Goal: Use online tool/utility: Utilize a website feature to perform a specific function

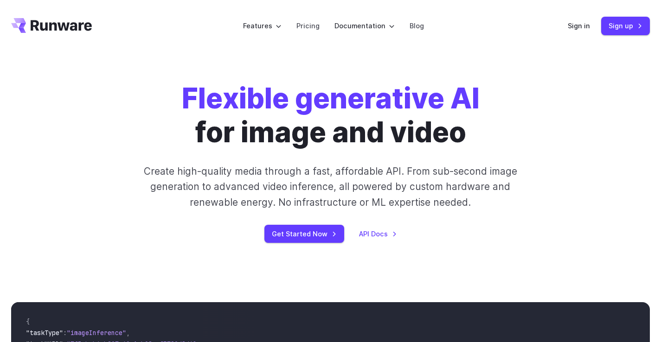
drag, startPoint x: 569, startPoint y: 88, endPoint x: 563, endPoint y: 57, distance: 31.0
click at [569, 87] on div "Flexible generative AI for image and video Create high-quality media through a …" at bounding box center [330, 162] width 511 height 161
click at [574, 27] on link "Sign in" at bounding box center [579, 25] width 22 height 11
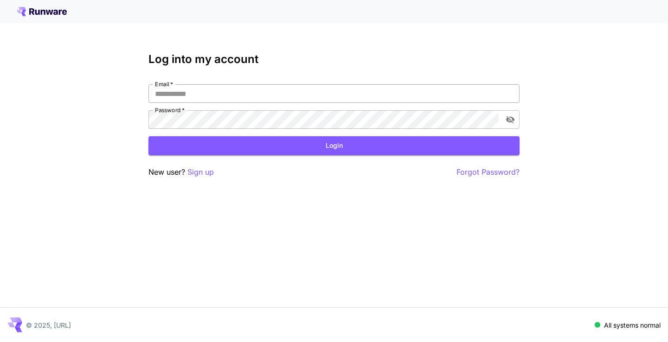
click at [311, 89] on input "Email   *" at bounding box center [333, 93] width 371 height 19
type input "**********"
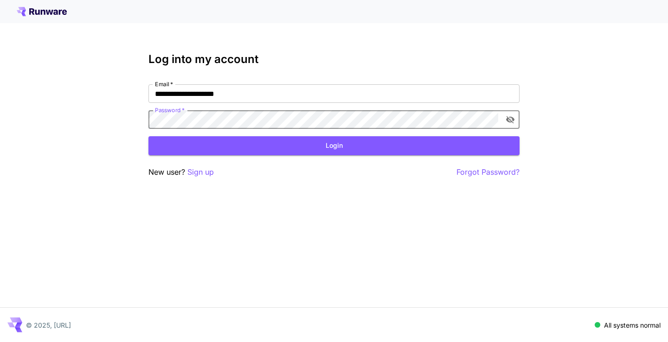
click button "Login" at bounding box center [333, 145] width 371 height 19
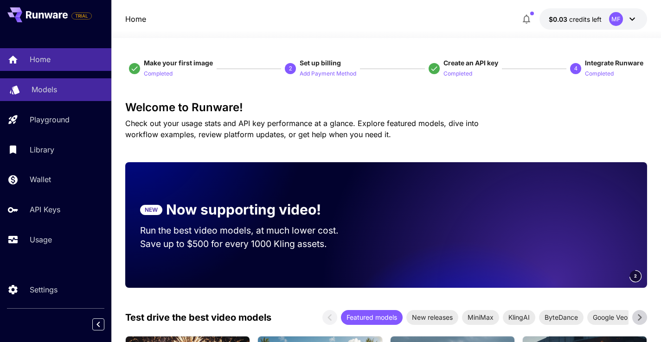
click at [62, 96] on link "Models" at bounding box center [55, 89] width 111 height 23
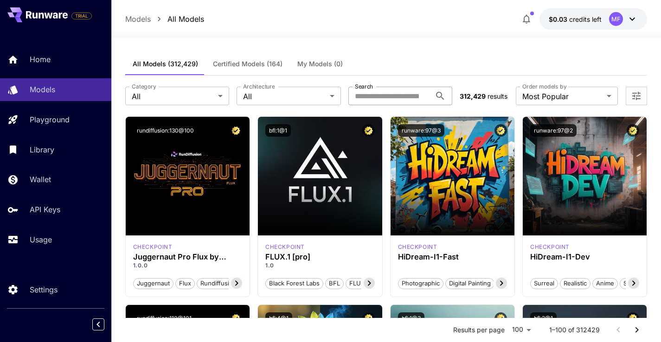
click at [386, 98] on input "Search" at bounding box center [389, 96] width 83 height 19
type input "****"
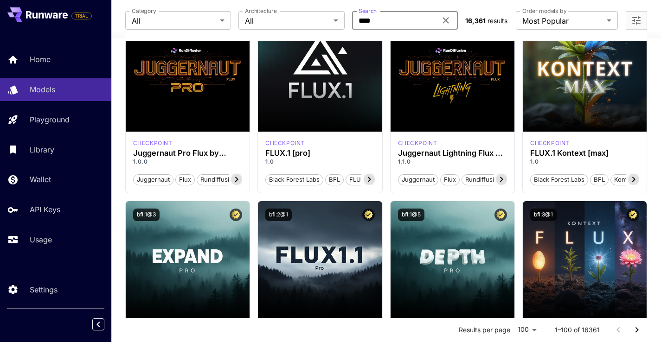
scroll to position [107, 0]
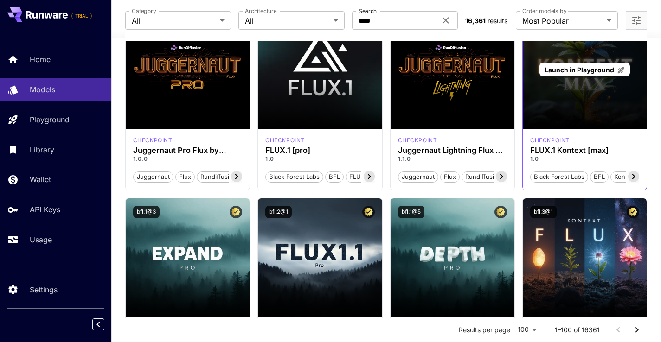
click at [568, 97] on div "Launch in Playground" at bounding box center [585, 69] width 124 height 119
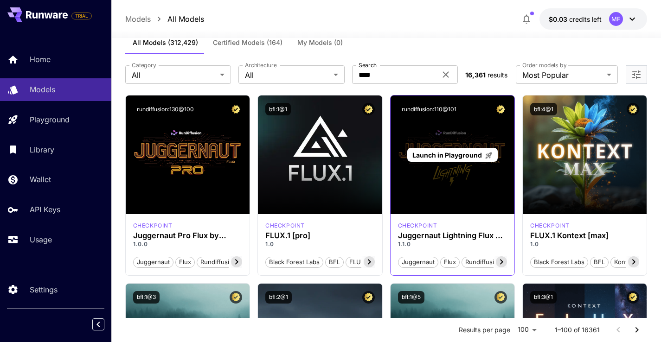
scroll to position [27, 0]
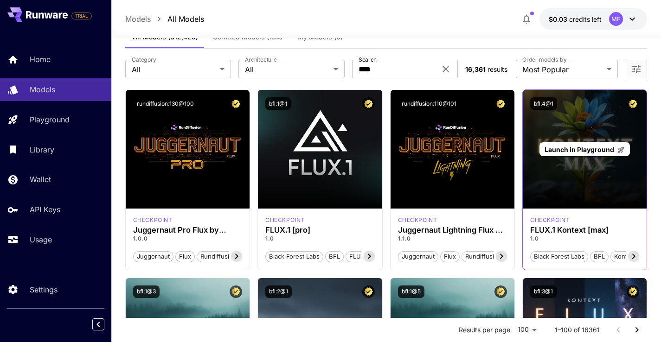
click at [580, 157] on div "Launch in Playground" at bounding box center [585, 149] width 124 height 119
click at [586, 148] on span "Launch in Playground" at bounding box center [579, 150] width 70 height 8
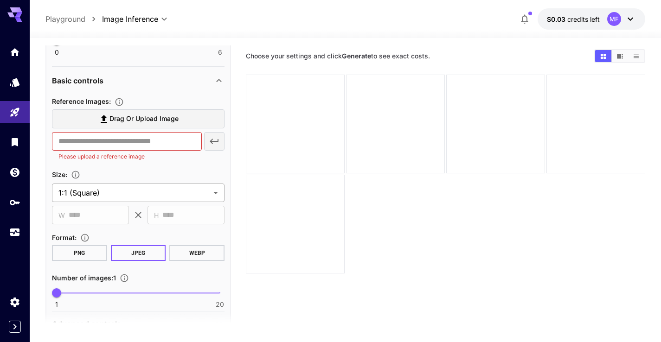
scroll to position [297, 0]
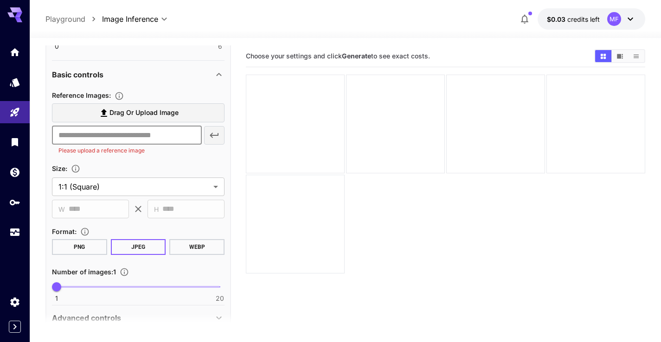
click at [131, 136] on input "text" at bounding box center [127, 135] width 150 height 19
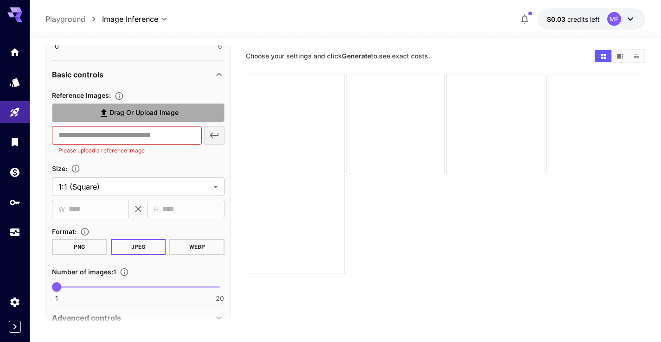
click at [141, 115] on span "Drag or upload image" at bounding box center [143, 113] width 69 height 12
click at [0, 0] on input "Drag or upload image" at bounding box center [0, 0] width 0 height 0
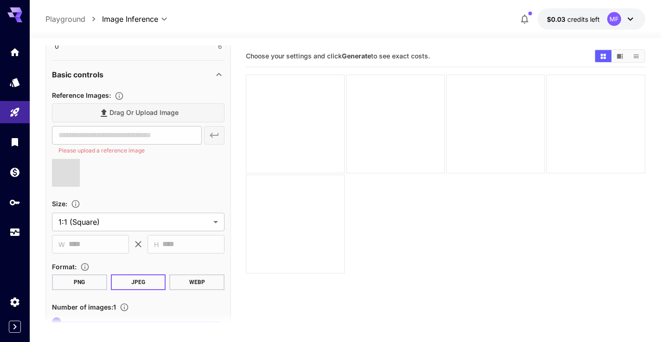
type input "**********"
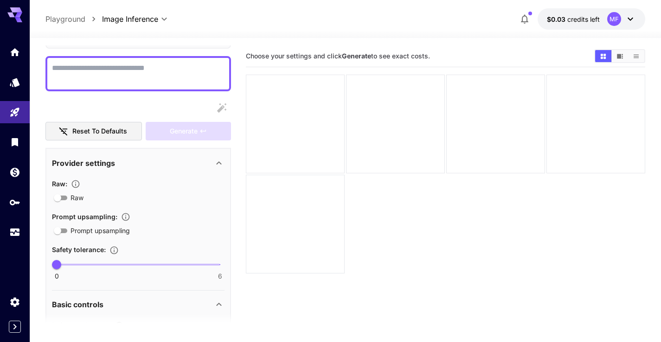
scroll to position [43, 0]
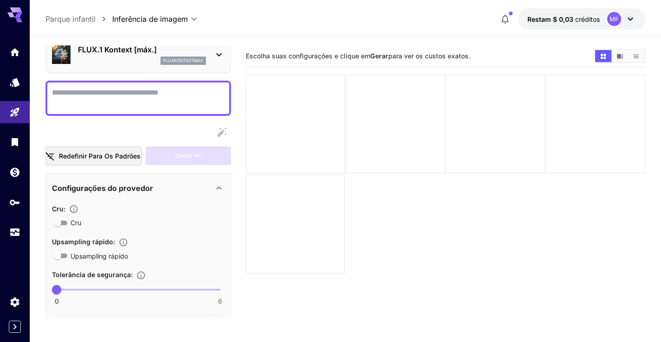
click at [155, 237] on div "Upsampling rápido :" at bounding box center [138, 241] width 173 height 11
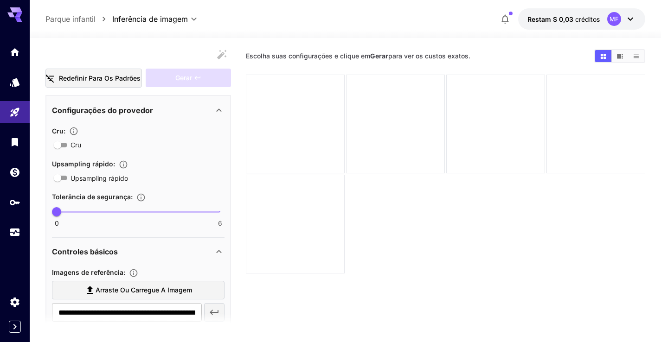
scroll to position [174, 0]
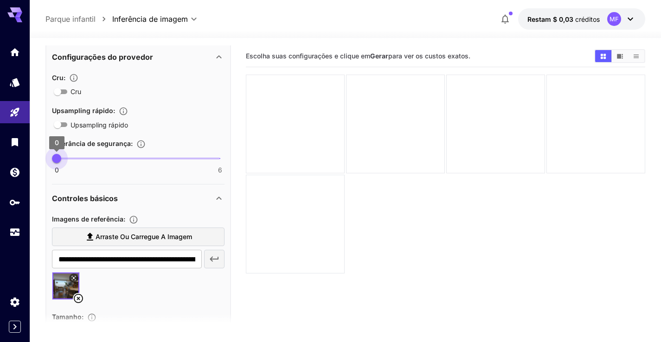
type input "*"
drag, startPoint x: 57, startPoint y: 157, endPoint x: 118, endPoint y: 162, distance: 60.9
click at [115, 162] on span "2" at bounding box center [110, 158] width 9 height 9
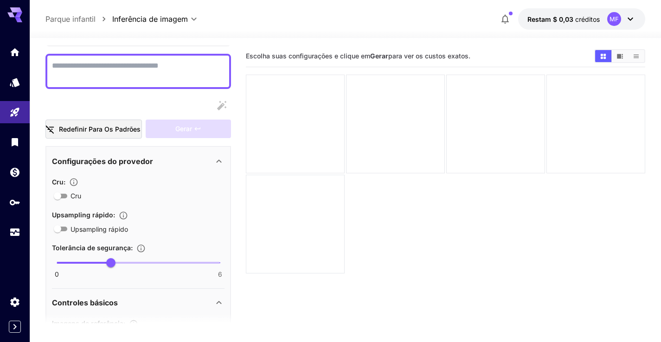
scroll to position [0, 0]
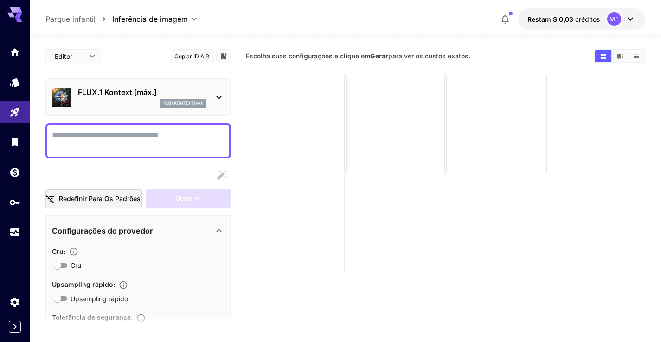
click at [114, 142] on textarea "Cru" at bounding box center [138, 141] width 173 height 22
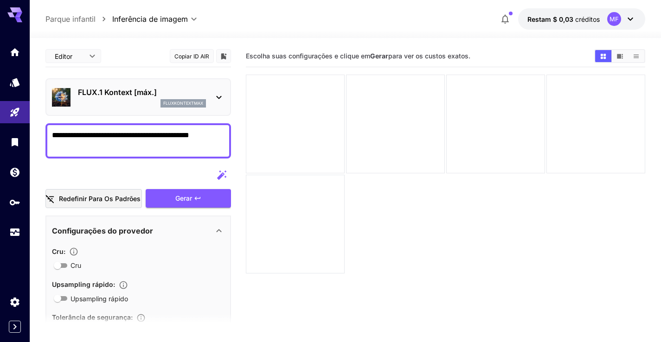
scroll to position [6, 0]
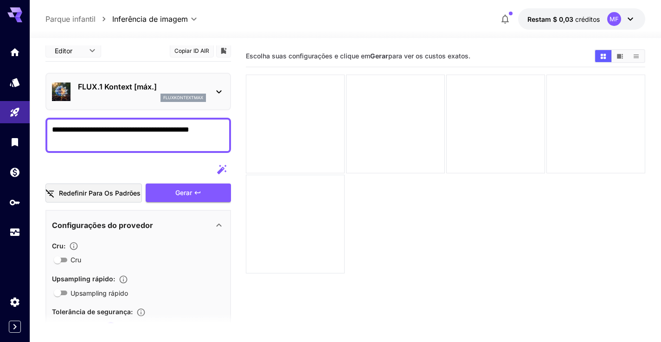
click at [219, 170] on icon "button" at bounding box center [221, 169] width 9 height 9
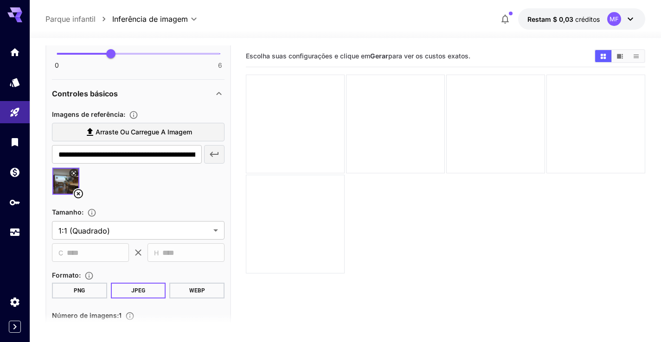
scroll to position [366, 0]
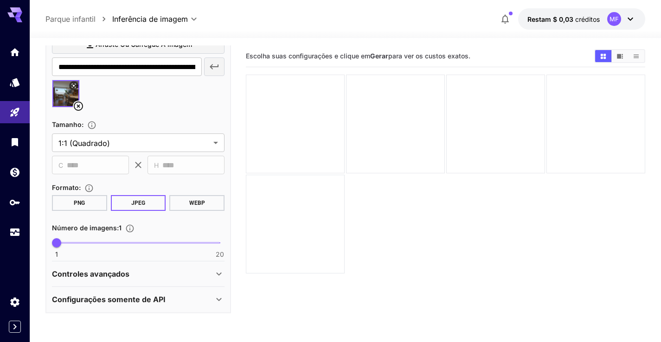
click at [173, 273] on div "Controles avançados" at bounding box center [132, 273] width 161 height 11
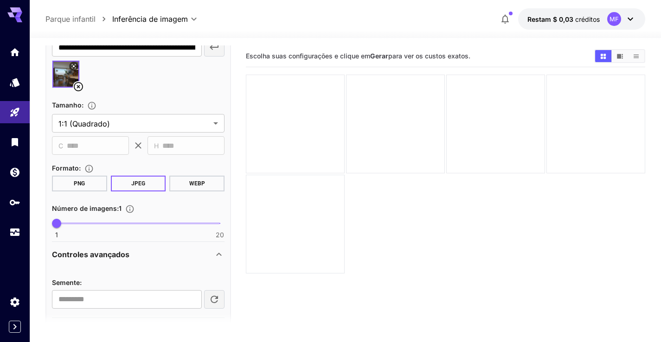
click at [179, 253] on div "Controles avançados" at bounding box center [132, 254] width 161 height 11
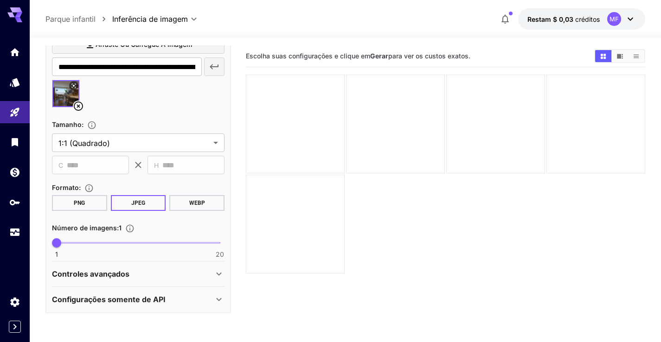
scroll to position [0, 0]
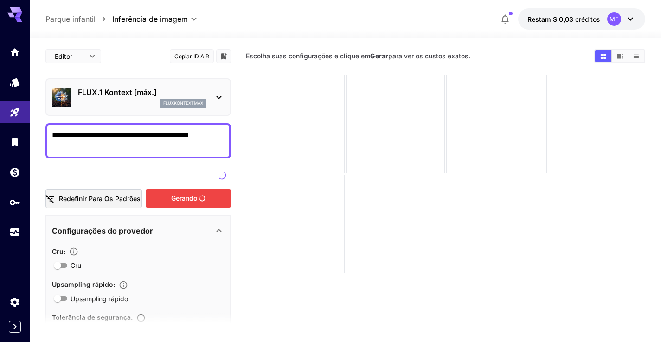
click at [194, 149] on textarea "**********" at bounding box center [138, 141] width 173 height 22
click at [200, 135] on textarea "**********" at bounding box center [138, 141] width 173 height 22
click at [174, 148] on textarea "**********" at bounding box center [138, 141] width 173 height 22
type textarea "**********"
click at [178, 192] on div "Gerando" at bounding box center [188, 198] width 85 height 19
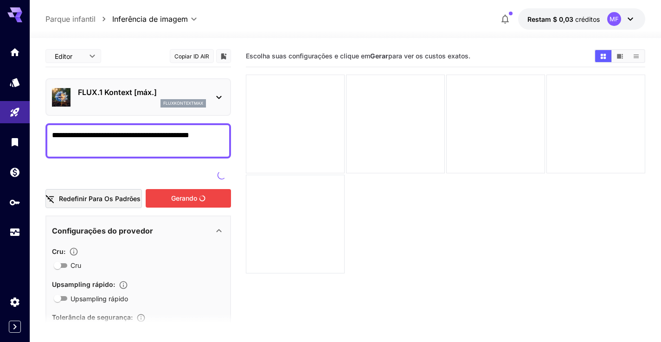
click at [509, 19] on icon "button" at bounding box center [504, 18] width 11 height 11
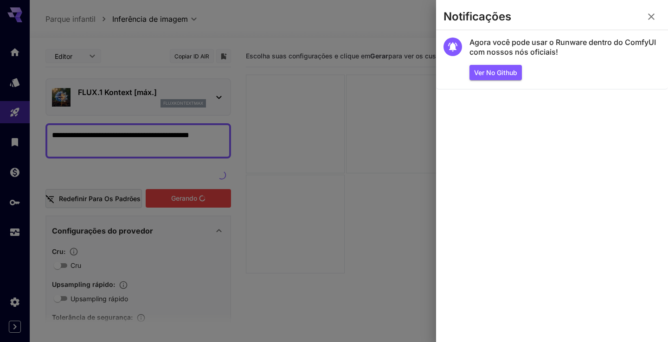
click at [319, 25] on div at bounding box center [334, 171] width 668 height 342
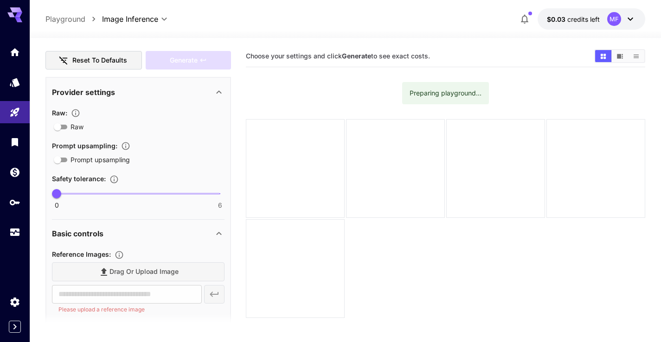
scroll to position [144, 0]
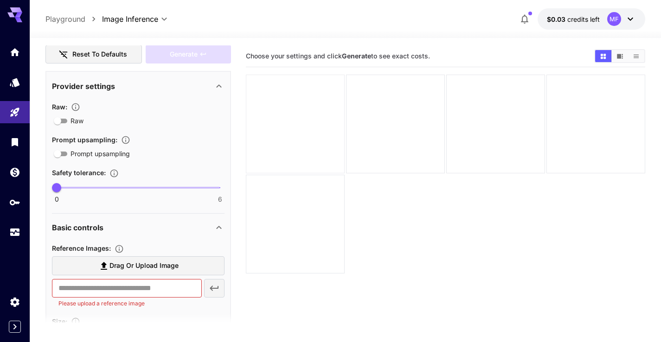
click at [290, 115] on div at bounding box center [295, 124] width 99 height 99
drag, startPoint x: 297, startPoint y: 124, endPoint x: 347, endPoint y: 145, distance: 54.7
click at [347, 145] on div at bounding box center [445, 174] width 399 height 199
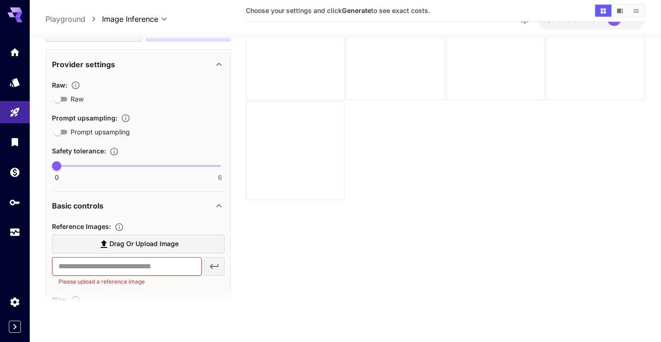
scroll to position [0, 0]
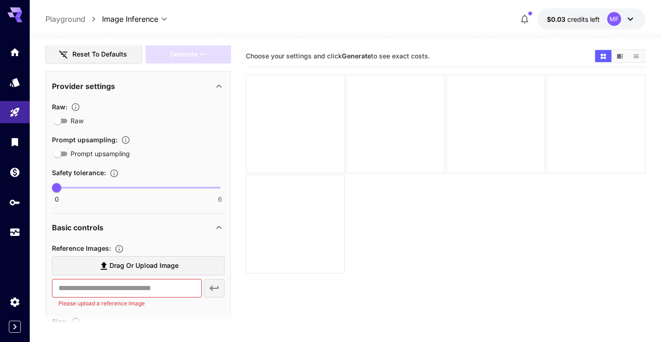
drag, startPoint x: 292, startPoint y: 116, endPoint x: 382, endPoint y: 176, distance: 108.0
click at [368, 172] on div at bounding box center [445, 174] width 399 height 199
click at [428, 208] on div at bounding box center [445, 174] width 399 height 199
click at [613, 58] on button "Show images in video view" at bounding box center [620, 56] width 16 height 12
click at [639, 56] on icon "Show images in list view" at bounding box center [636, 56] width 7 height 7
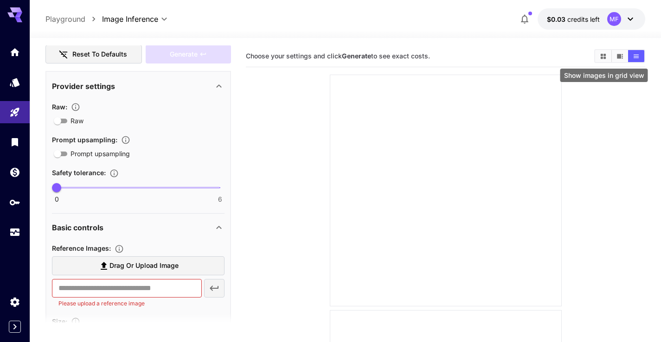
click at [607, 53] on button "Show images in grid view" at bounding box center [603, 56] width 16 height 12
click at [420, 218] on div at bounding box center [445, 174] width 399 height 199
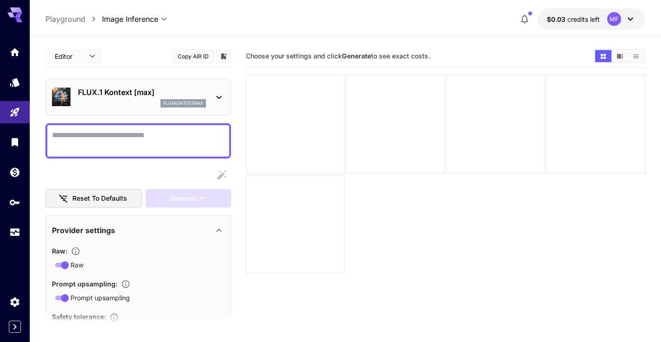
click at [157, 140] on textarea "Raw" at bounding box center [138, 141] width 173 height 22
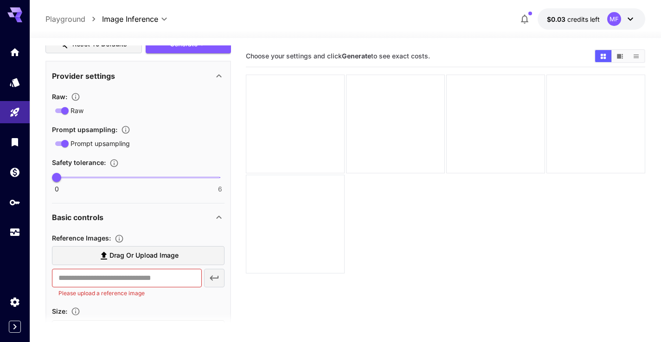
scroll to position [181, 0]
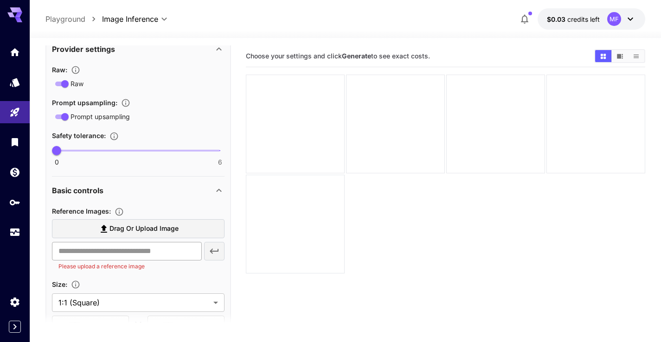
type textarea "**********"
click at [138, 248] on input "text" at bounding box center [127, 251] width 150 height 19
click at [144, 229] on span "Drag or upload image" at bounding box center [143, 229] width 69 height 12
click at [0, 0] on input "Drag or upload image" at bounding box center [0, 0] width 0 height 0
type input "**********"
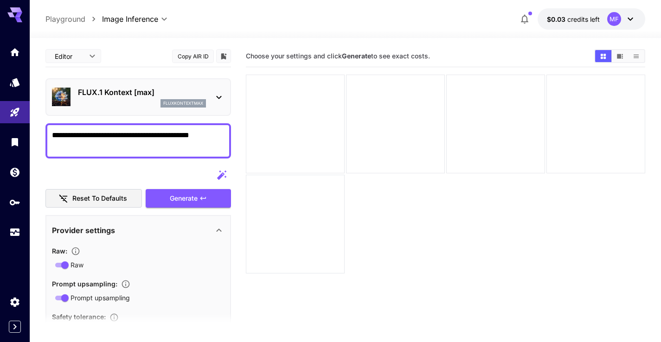
scroll to position [366, 0]
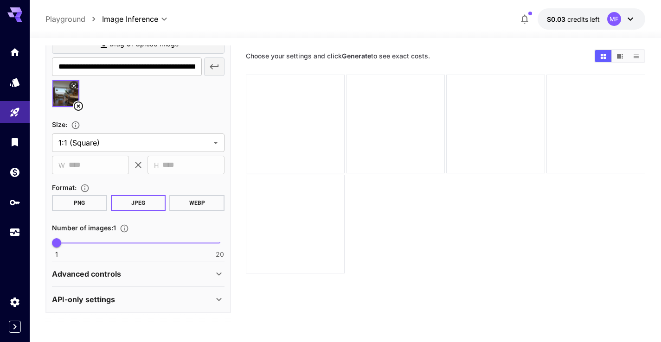
click at [85, 202] on button "PNG" at bounding box center [79, 203] width 55 height 16
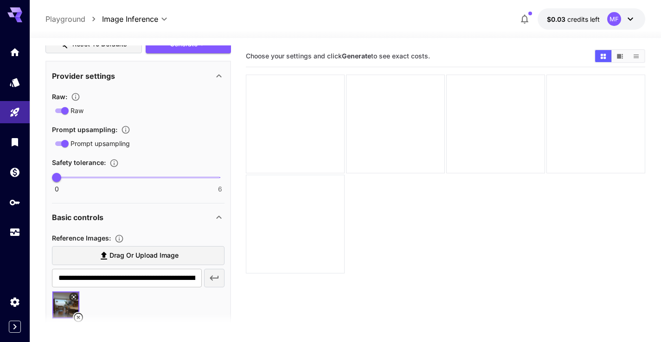
scroll to position [202, 0]
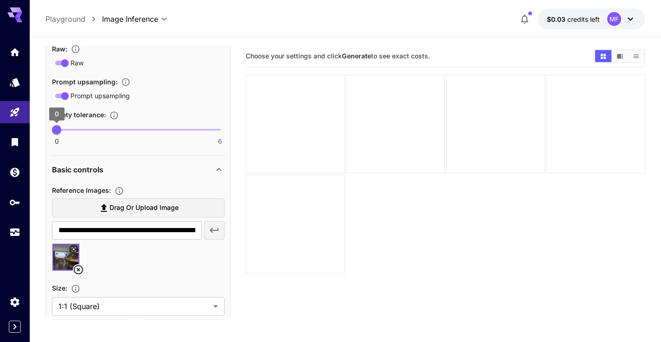
type input "*"
drag, startPoint x: 61, startPoint y: 132, endPoint x: 109, endPoint y: 136, distance: 48.9
click at [109, 134] on span "2" at bounding box center [110, 129] width 9 height 9
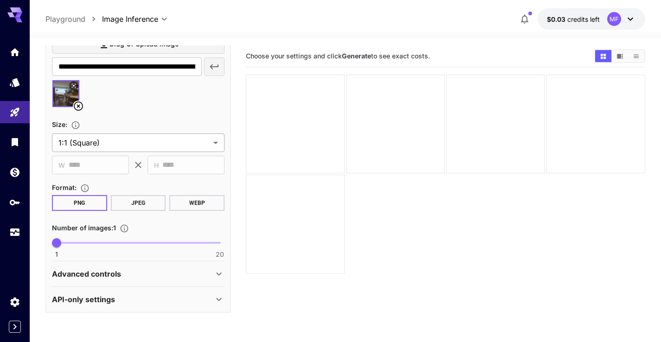
scroll to position [0, 0]
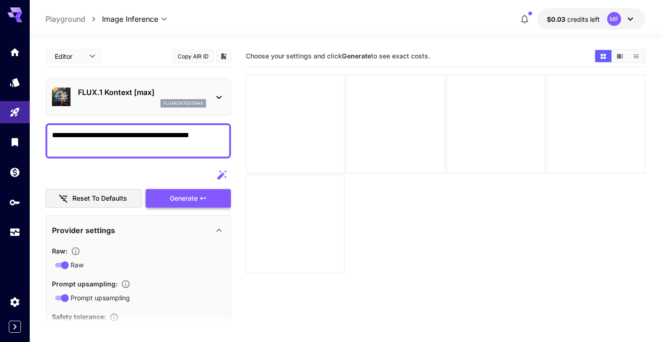
click at [185, 196] on span "Generate" at bounding box center [184, 199] width 28 height 12
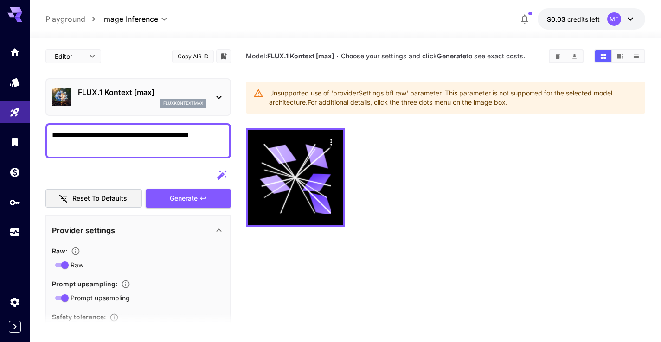
click at [430, 102] on div "Unsupported use of 'providerSettings.bfl.raw' parameter. This parameter is not …" at bounding box center [453, 98] width 369 height 26
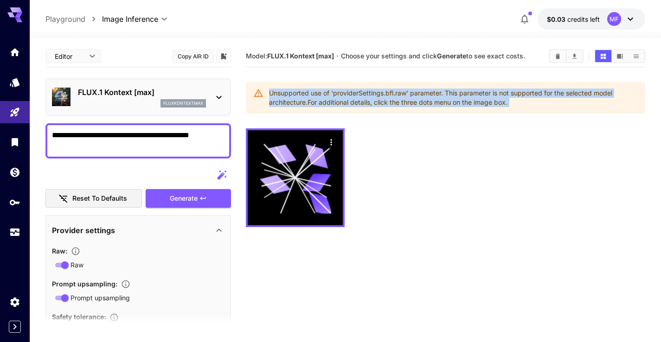
click at [430, 102] on div "Unsupported use of 'providerSettings.bfl.raw' parameter. This parameter is not …" at bounding box center [453, 98] width 369 height 26
click at [487, 125] on section "Model: FLUX.1 Kontext [max] · Choose your settings and click Generate to see ex…" at bounding box center [445, 216] width 399 height 342
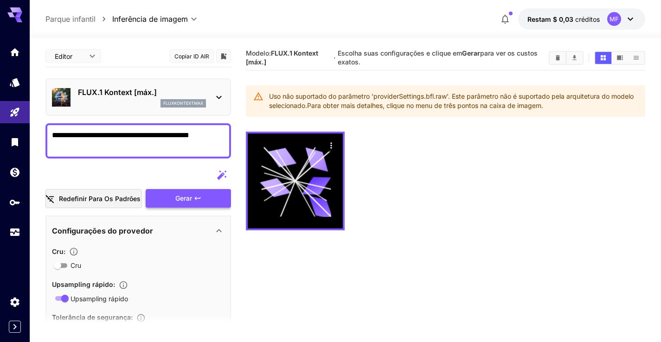
click at [202, 199] on button "Gerar" at bounding box center [188, 198] width 85 height 19
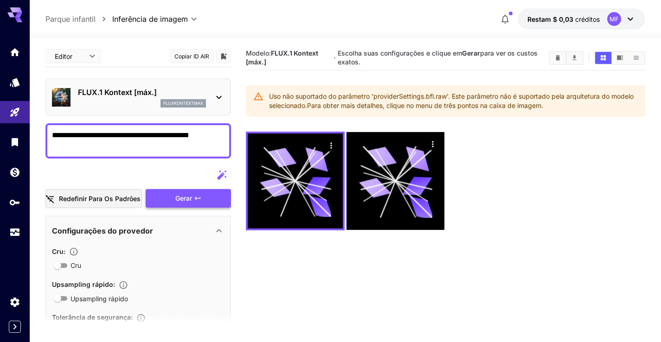
click at [171, 201] on button "Gerar" at bounding box center [188, 198] width 85 height 19
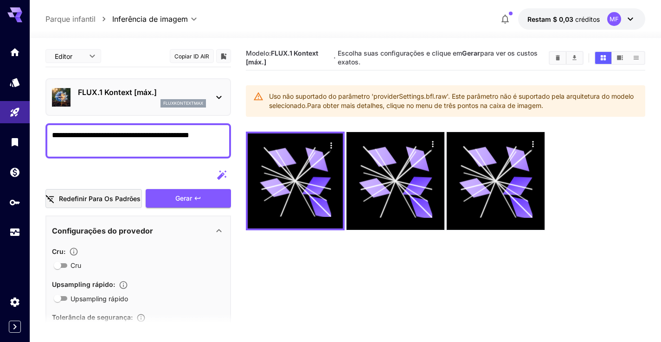
click at [419, 100] on font "Uso não suportado do parâmetro 'providerSettings.bfl.raw'. Este parâmetro não é…" at bounding box center [451, 100] width 364 height 17
click at [633, 58] on icon "Mostrar imagens na visualização de lista" at bounding box center [636, 57] width 7 height 7
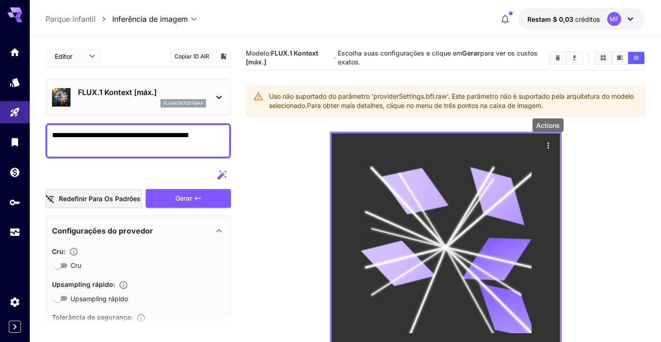
click at [546, 145] on icon "Ações" at bounding box center [547, 145] width 9 height 9
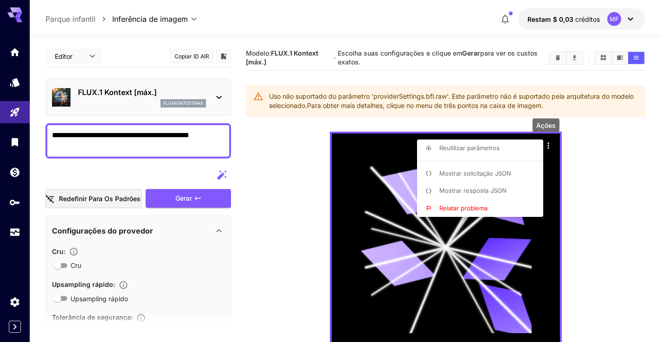
click at [513, 188] on li "Mostrar resposta JSON" at bounding box center [483, 191] width 132 height 18
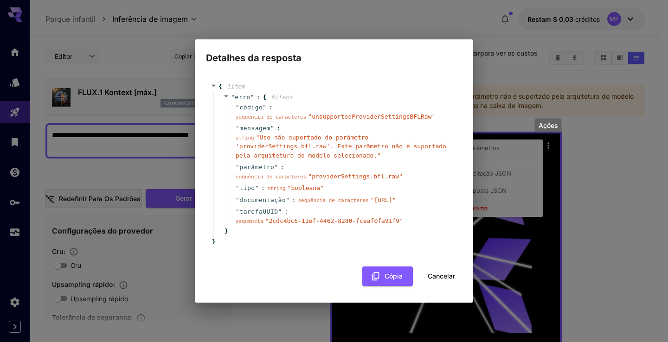
click at [568, 216] on div "Detalhes da resposta { 1 item " erro " : { 6 itens ​ " código " : sequência de …" at bounding box center [334, 171] width 668 height 342
click at [436, 281] on font "Cancelar" at bounding box center [441, 276] width 27 height 12
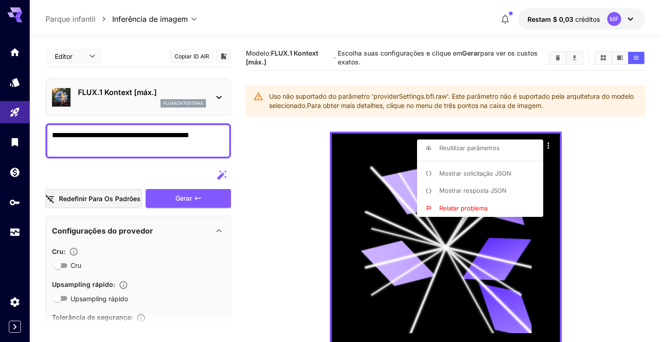
click at [253, 153] on div at bounding box center [334, 171] width 668 height 342
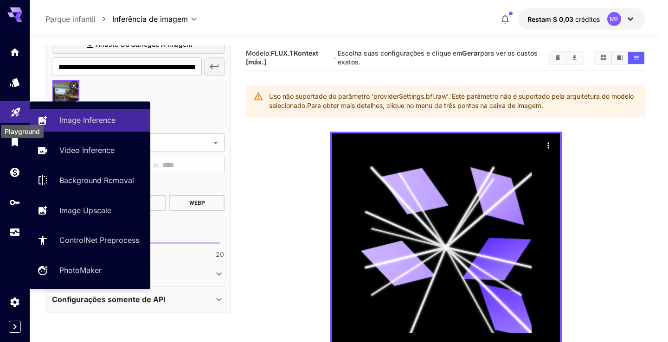
click at [16, 107] on icon "Parque infantil" at bounding box center [15, 109] width 11 height 11
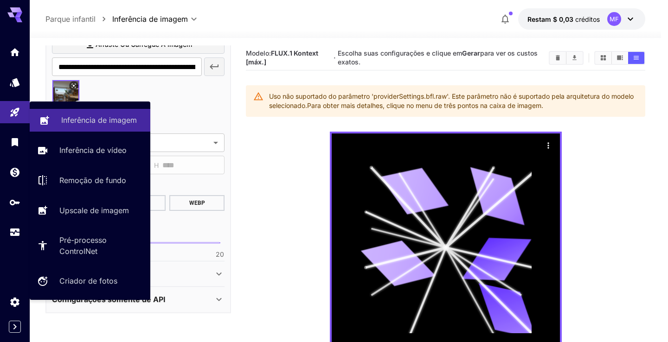
click at [100, 125] on p "Inferência de imagem" at bounding box center [99, 120] width 76 height 11
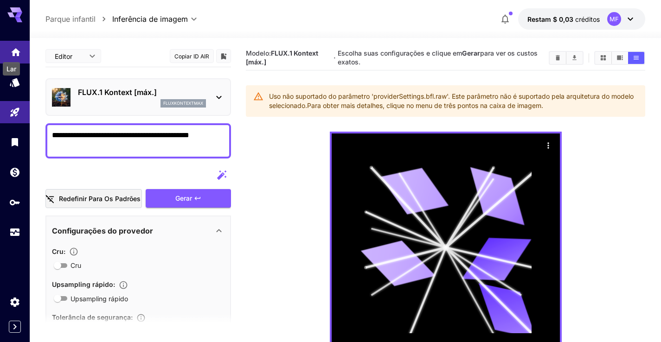
click at [11, 56] on div "Lar" at bounding box center [11, 66] width 19 height 21
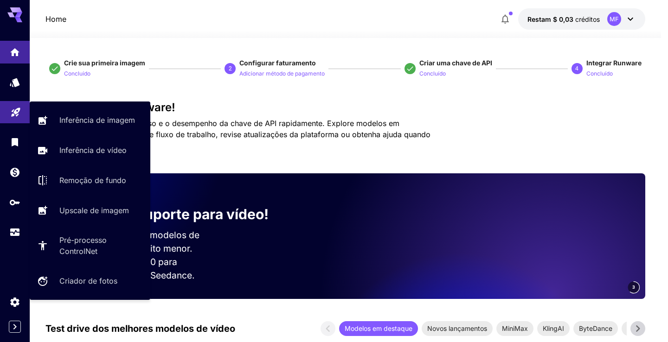
click at [17, 117] on link at bounding box center [15, 112] width 30 height 23
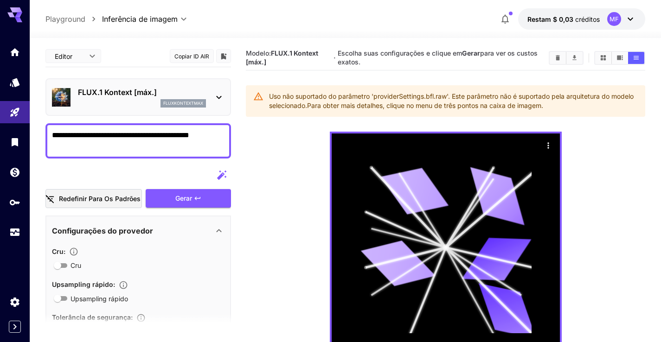
click at [186, 96] on p "FLUX.1 Kontext [máx.]" at bounding box center [142, 92] width 128 height 11
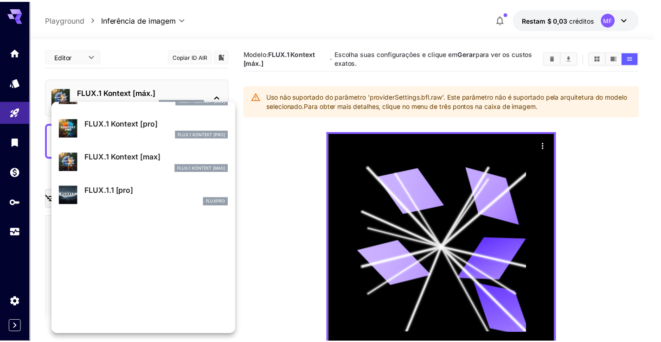
scroll to position [599, 0]
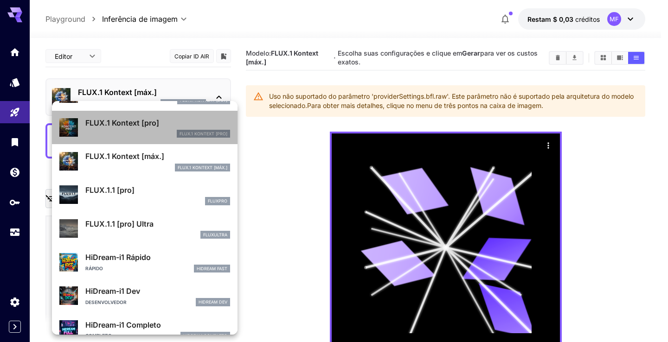
click at [155, 136] on div "FLUX.1 Kontext [pro]" at bounding box center [157, 134] width 145 height 8
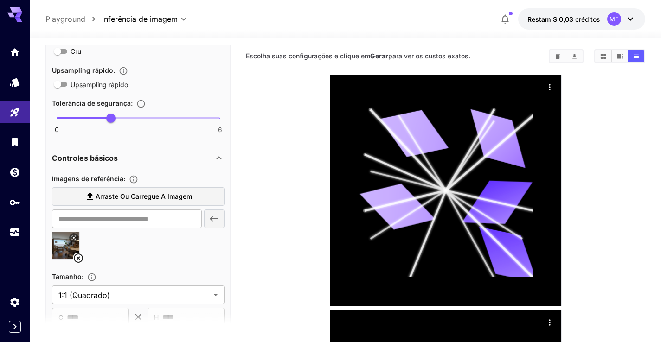
scroll to position [71, 0]
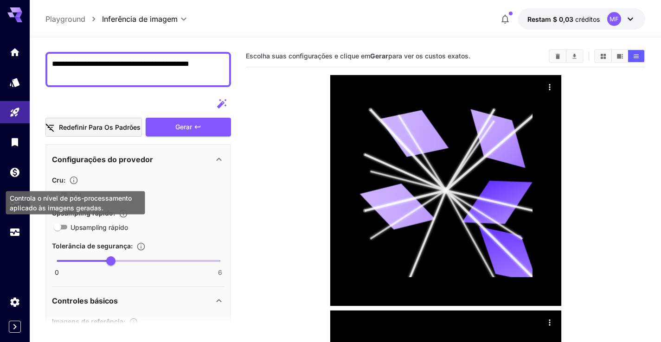
click at [60, 197] on font "Controla o nível de pós-processamento aplicado às imagens geradas." at bounding box center [71, 203] width 122 height 18
click at [60, 199] on font "Controla o nível de pós-processamento aplicado às imagens geradas." at bounding box center [71, 203] width 122 height 18
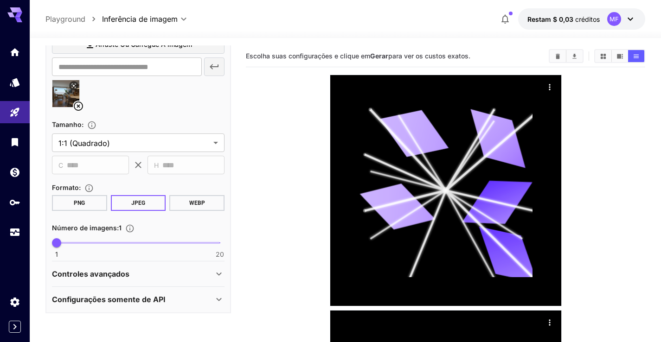
scroll to position [0, 0]
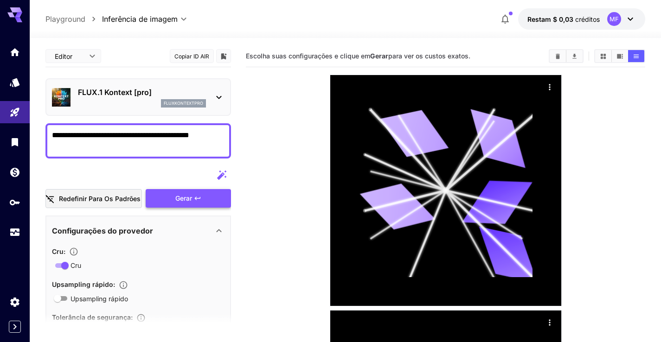
click at [212, 196] on button "Gerar" at bounding box center [188, 198] width 85 height 19
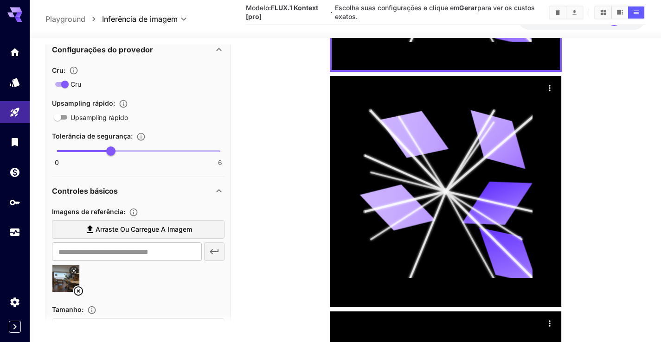
scroll to position [366, 0]
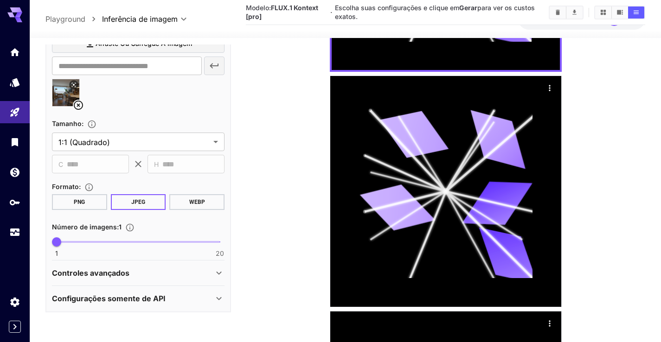
click at [83, 199] on font "PNG" at bounding box center [79, 202] width 11 height 6
click at [142, 272] on div "Controles avançados" at bounding box center [132, 273] width 161 height 11
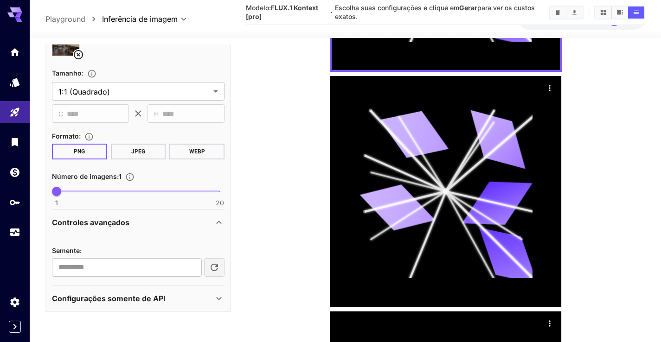
scroll to position [298, 0]
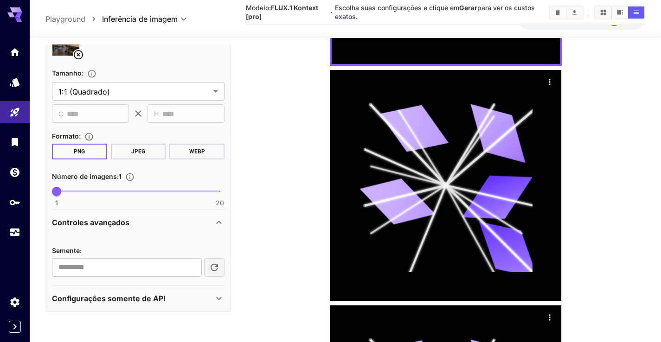
click at [150, 295] on font "Configurações somente de API" at bounding box center [109, 298] width 114 height 9
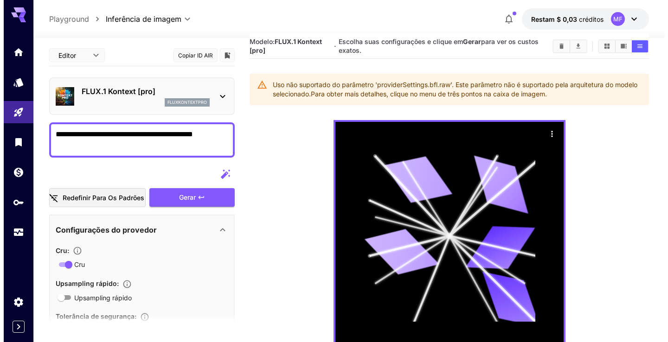
scroll to position [0, 0]
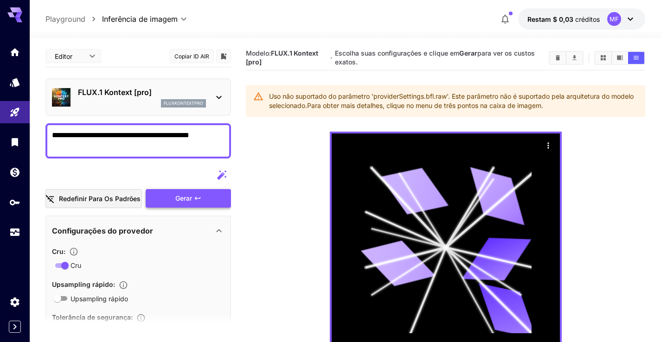
click at [185, 199] on font "Gerar" at bounding box center [183, 198] width 17 height 8
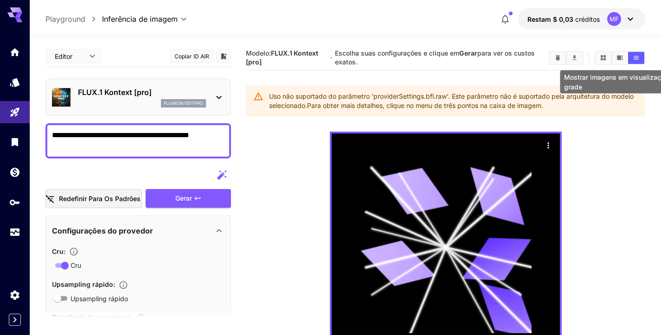
click at [607, 58] on button "Mostrar imagens em visualização em grade" at bounding box center [603, 58] width 16 height 12
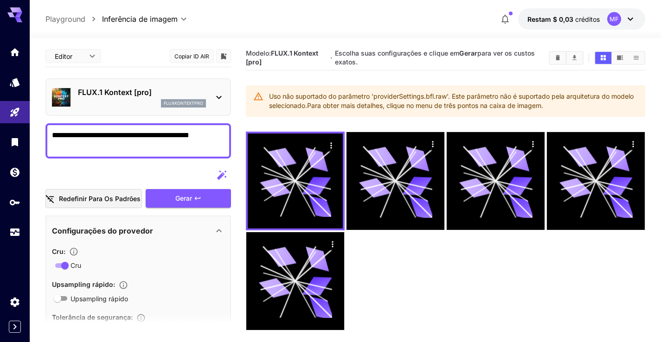
click at [499, 20] on button "button" at bounding box center [505, 19] width 19 height 19
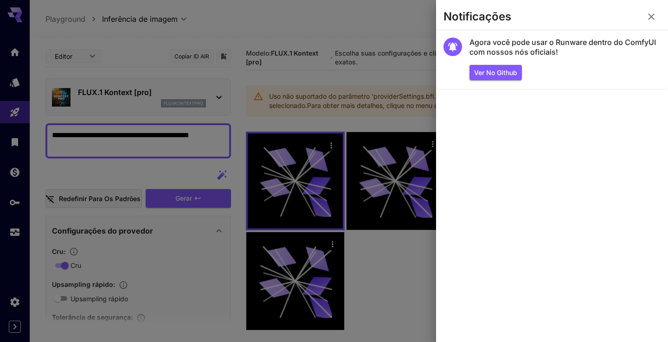
click at [376, 63] on div at bounding box center [334, 171] width 668 height 342
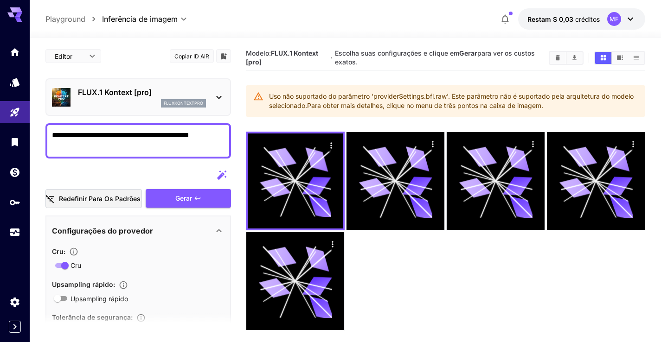
click at [192, 97] on p "FLUX.1 Kontext [pro]" at bounding box center [142, 92] width 128 height 11
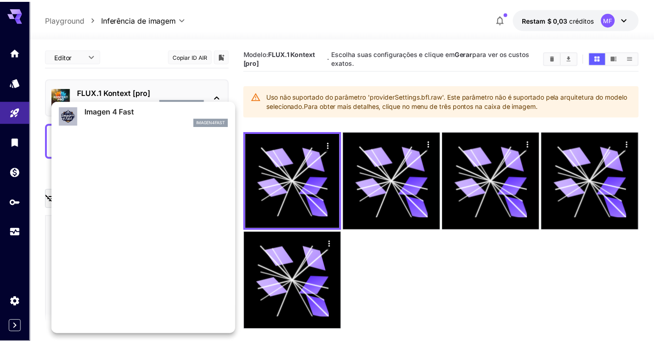
scroll to position [627, 0]
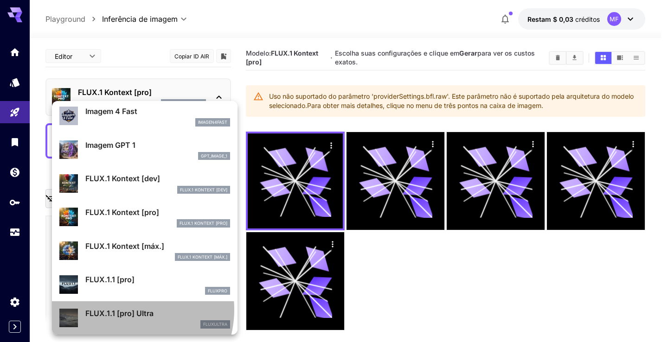
click at [127, 310] on font "FLUX.1.1 [pro] Ultra" at bounding box center [119, 313] width 68 height 9
type input "**********"
type input "****"
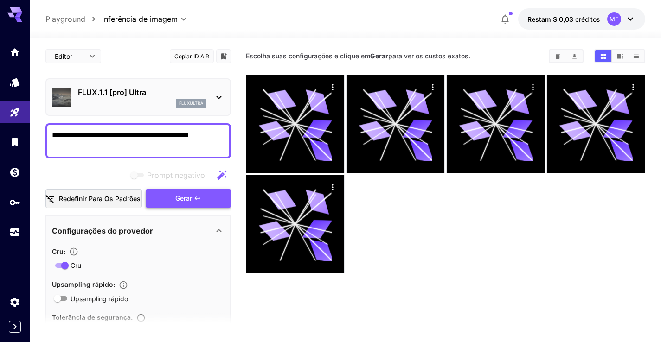
click at [184, 194] on font "Gerar" at bounding box center [183, 198] width 17 height 8
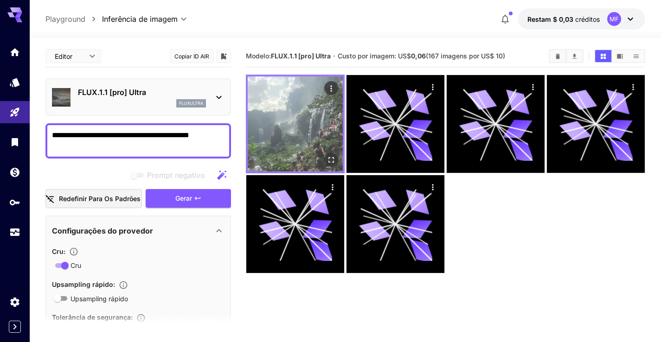
click at [300, 149] on img at bounding box center [295, 124] width 95 height 95
click at [334, 161] on icon "Abrir em tela cheia" at bounding box center [330, 159] width 9 height 9
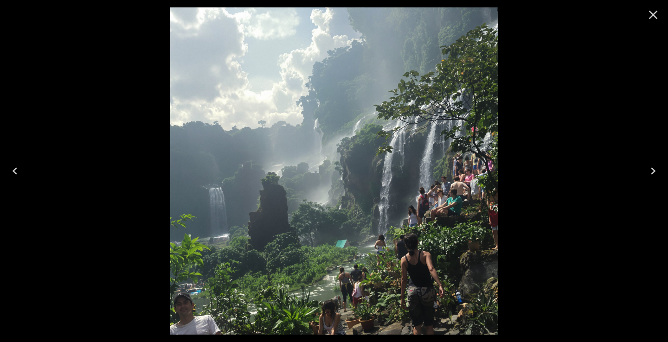
click at [651, 16] on icon "Close" at bounding box center [653, 15] width 9 height 9
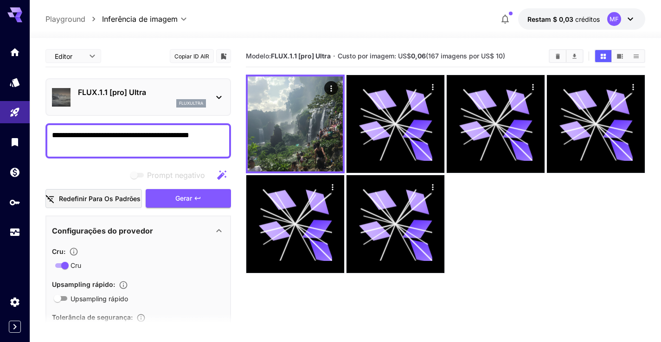
click at [147, 95] on p "FLUX.1.1 [pro] Ultra" at bounding box center [142, 92] width 128 height 11
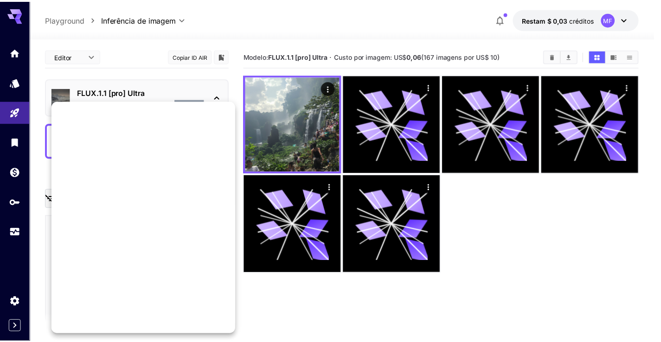
scroll to position [611, 0]
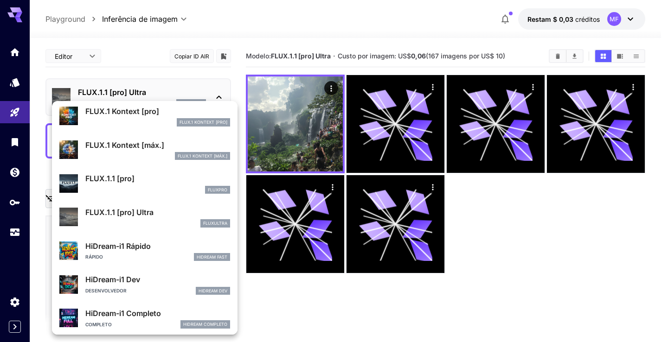
click at [133, 186] on div "fluxpro" at bounding box center [157, 190] width 145 height 8
type input "**********"
type input "****"
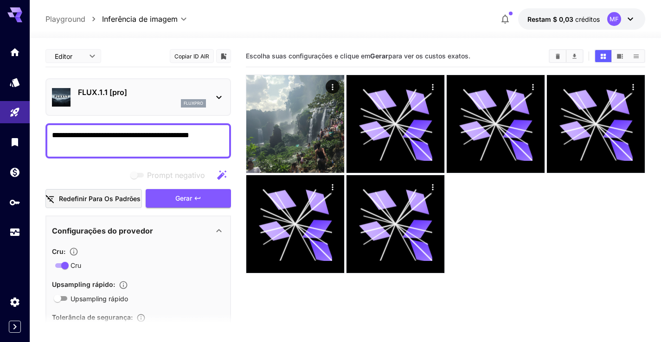
click at [154, 95] on p "FLUX.1.1 [pro]" at bounding box center [142, 92] width 128 height 11
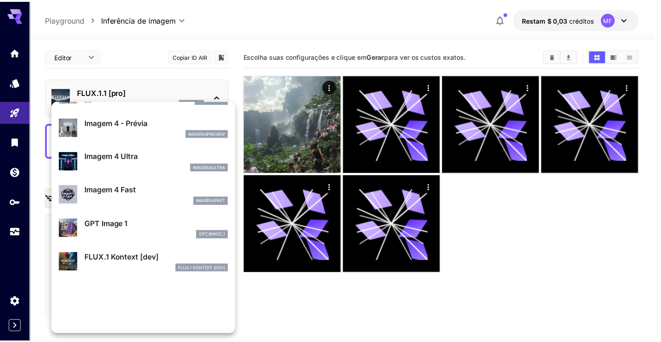
scroll to position [430, 0]
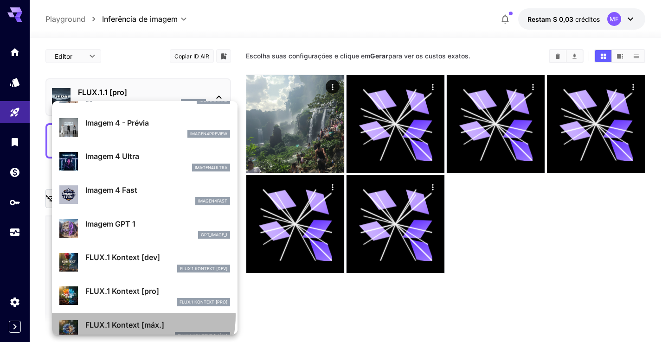
click at [128, 316] on div "FLUX.1 Kontext [máx.] FLUX.1 Kontext [máx.]" at bounding box center [144, 330] width 171 height 28
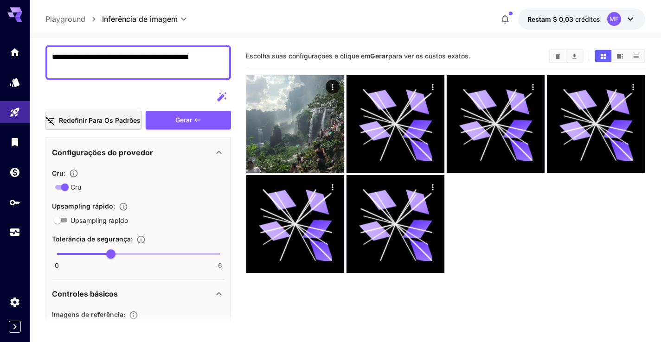
scroll to position [84, 0]
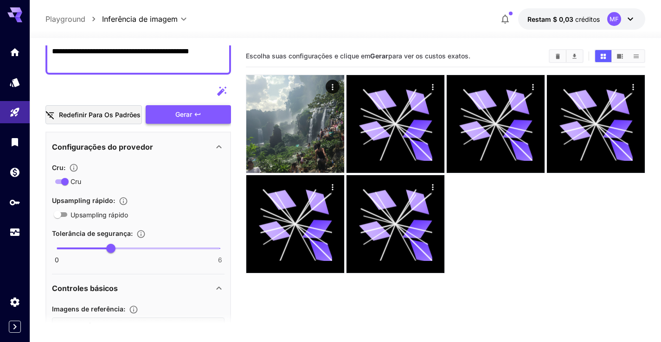
click at [203, 118] on button "Gerar" at bounding box center [188, 114] width 85 height 19
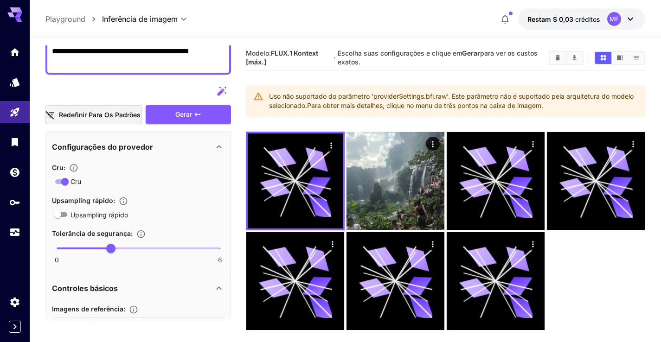
scroll to position [0, 0]
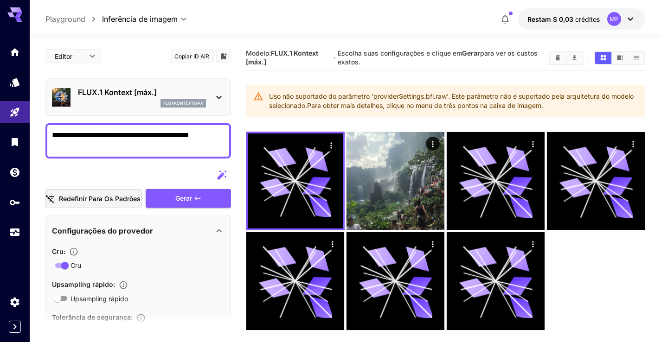
click at [125, 196] on font "Redefinir para os padrões" at bounding box center [100, 199] width 82 height 8
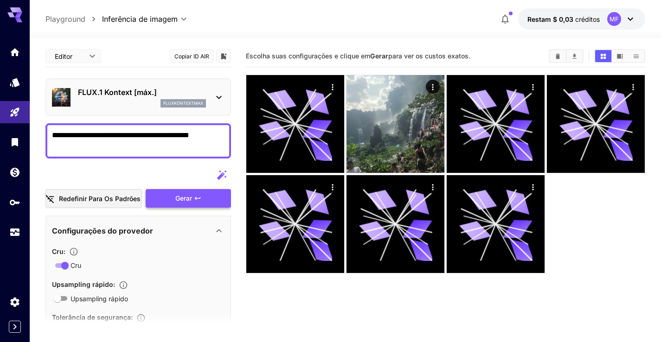
click at [176, 197] on font "Gerar" at bounding box center [183, 198] width 17 height 8
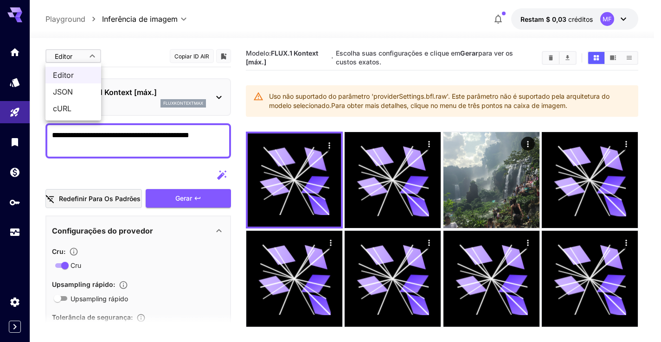
click at [76, 61] on body "**********" at bounding box center [330, 207] width 661 height 415
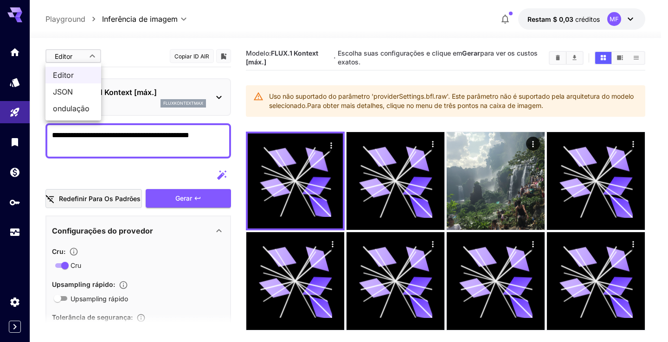
click at [213, 18] on div at bounding box center [334, 171] width 668 height 342
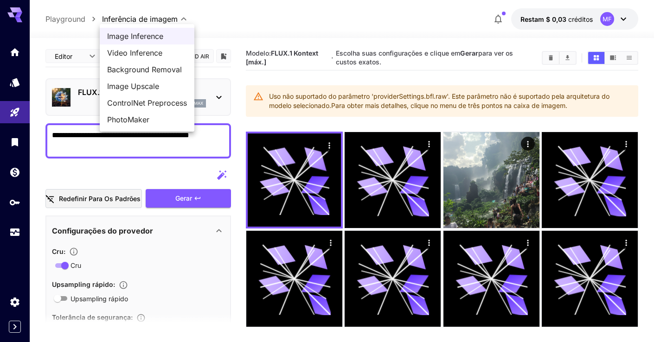
click at [165, 22] on body "**********" at bounding box center [330, 207] width 661 height 415
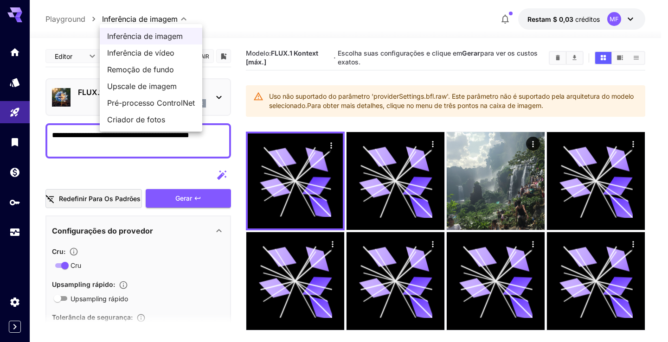
click at [21, 90] on div at bounding box center [334, 171] width 668 height 342
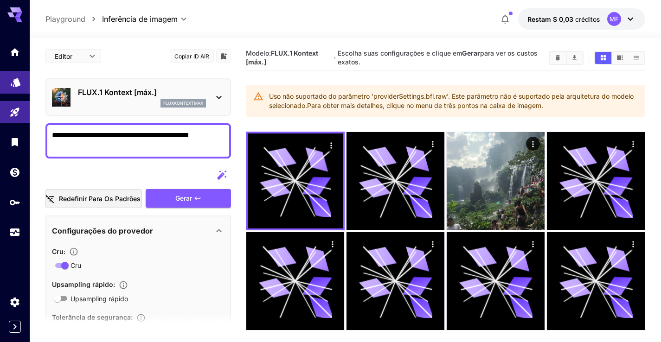
click at [18, 84] on icon "Modelos" at bounding box center [15, 79] width 11 height 11
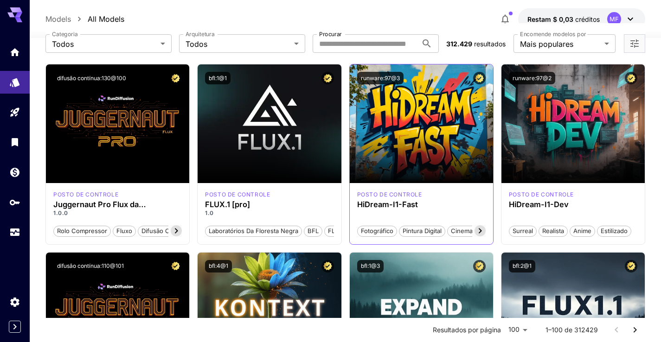
scroll to position [142, 0]
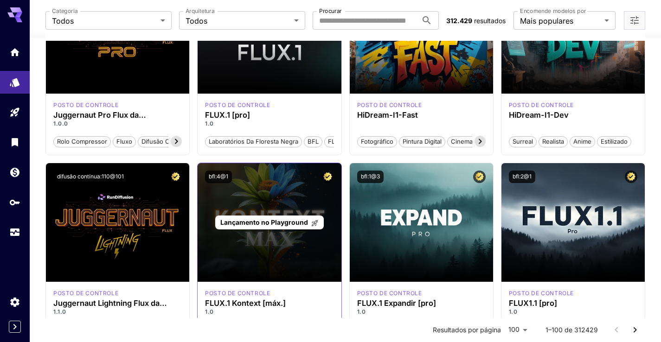
click at [268, 194] on div "Lançamento no Playground" at bounding box center [269, 222] width 143 height 119
click at [274, 219] on font "Lançamento no Playground" at bounding box center [264, 222] width 88 height 8
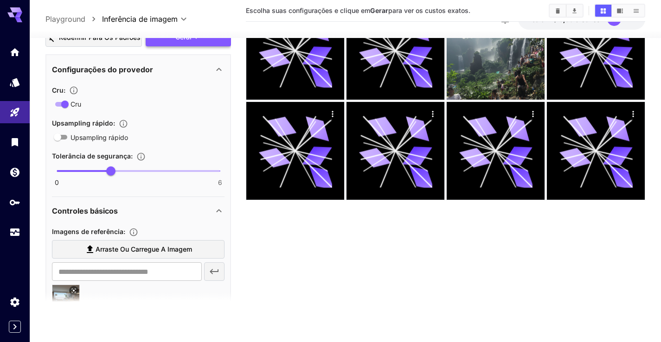
scroll to position [44, 0]
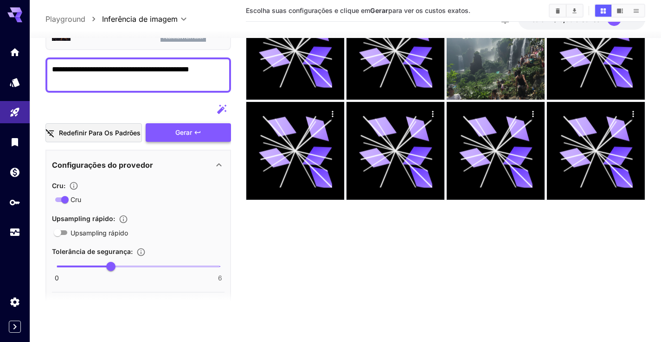
click at [193, 134] on button "Gerar" at bounding box center [188, 132] width 85 height 19
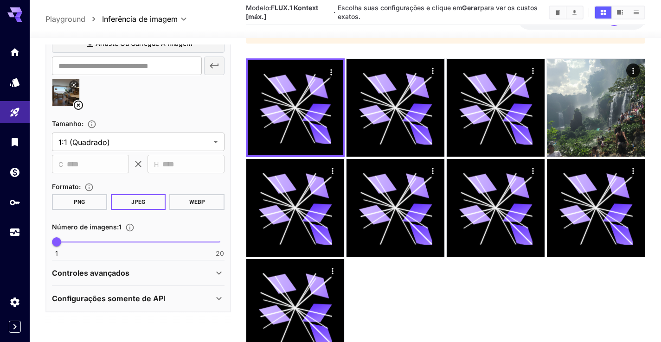
scroll to position [116, 0]
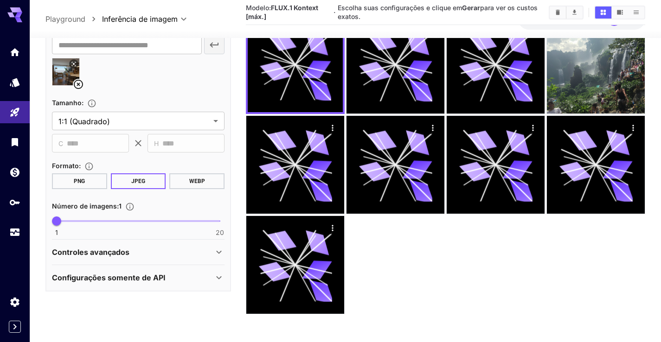
click at [165, 248] on div "Controles avançados" at bounding box center [132, 252] width 161 height 11
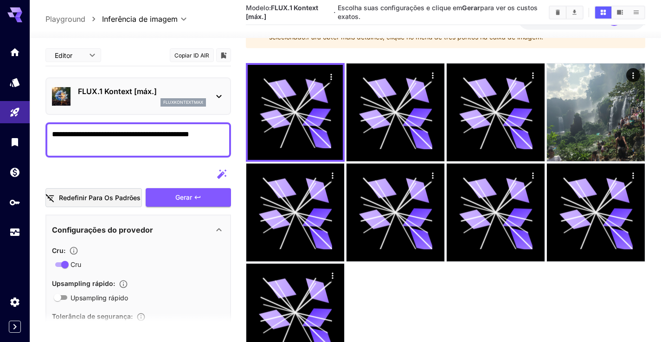
scroll to position [0, 0]
